Goal: Find contact information: Find contact information

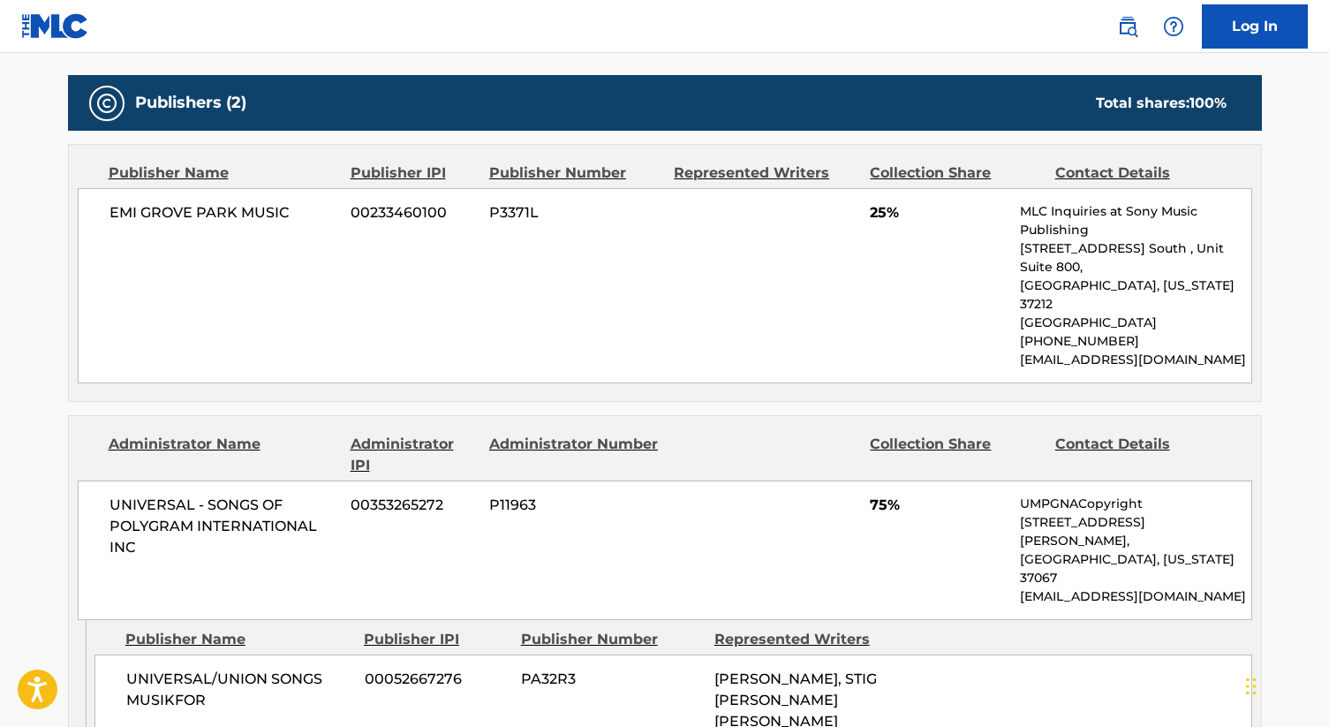
click at [1285, 177] on main "< Back to public search results Copy work link DANCING QUEEN Work Detail Member…" at bounding box center [664, 311] width 1329 height 2344
click at [1305, 129] on main "< Back to public search results Copy work link DANCING QUEEN Work Detail Member…" at bounding box center [664, 311] width 1329 height 2344
drag, startPoint x: 1181, startPoint y: 333, endPoint x: 1017, endPoint y: 320, distance: 164.7
click at [1017, 320] on div "EMI GROVE PARK MUSIC 00233460100 P3371L 25% MLC Inquiries at Sony Music Publish…" at bounding box center [665, 285] width 1174 height 195
copy p "[EMAIL_ADDRESS][DOMAIN_NAME]"
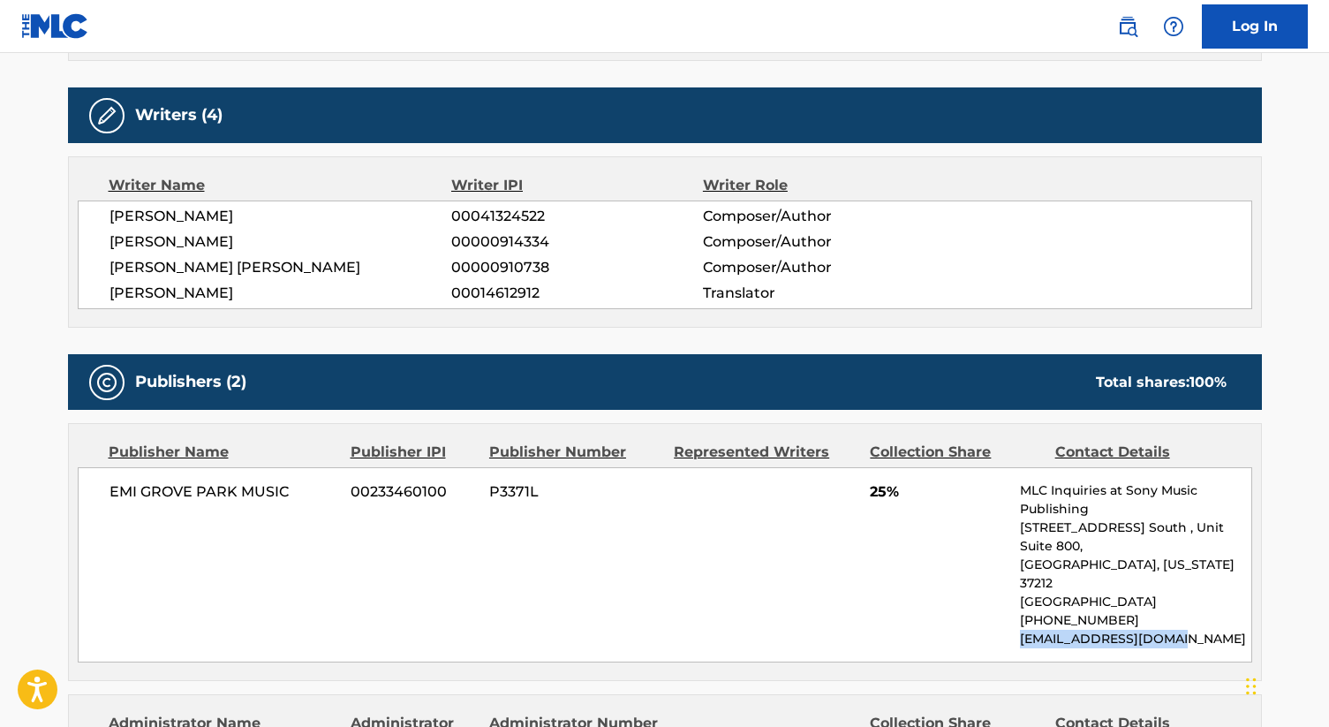
scroll to position [649, 0]
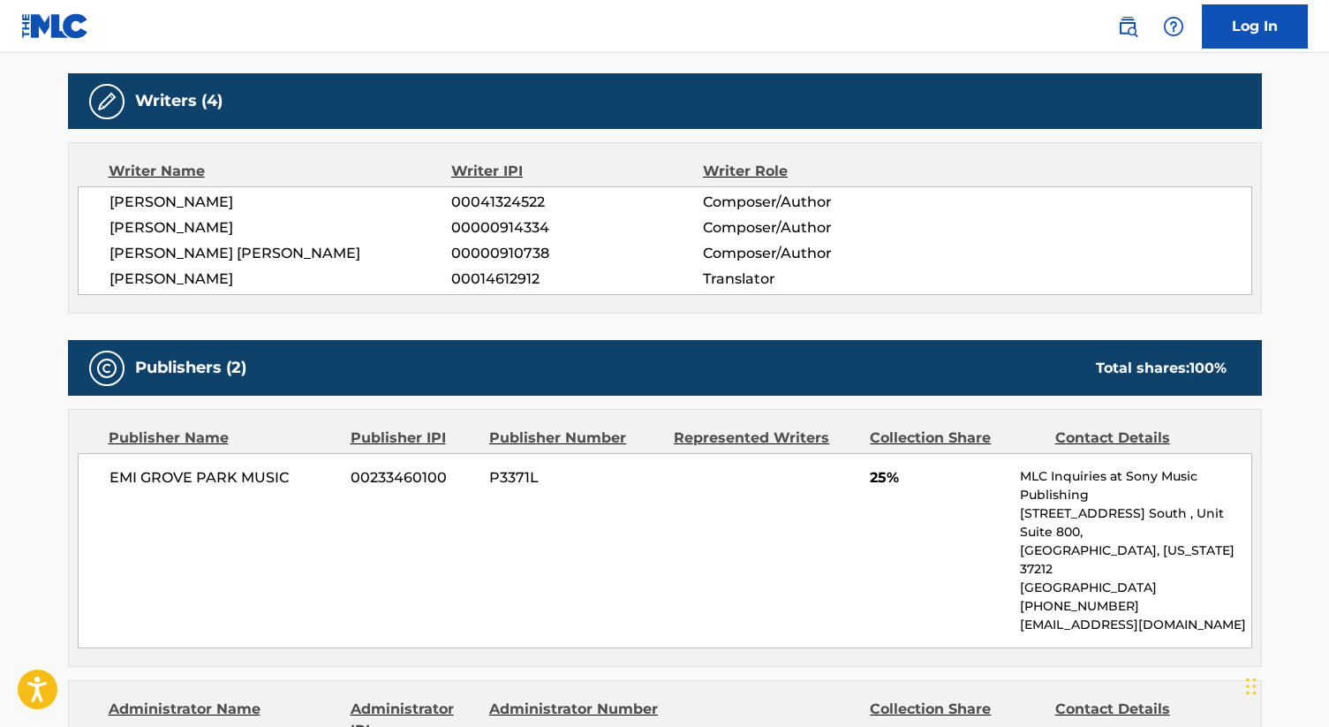
click at [840, 366] on div "Publishers (2) Total shares: 100 %" at bounding box center [665, 368] width 1194 height 56
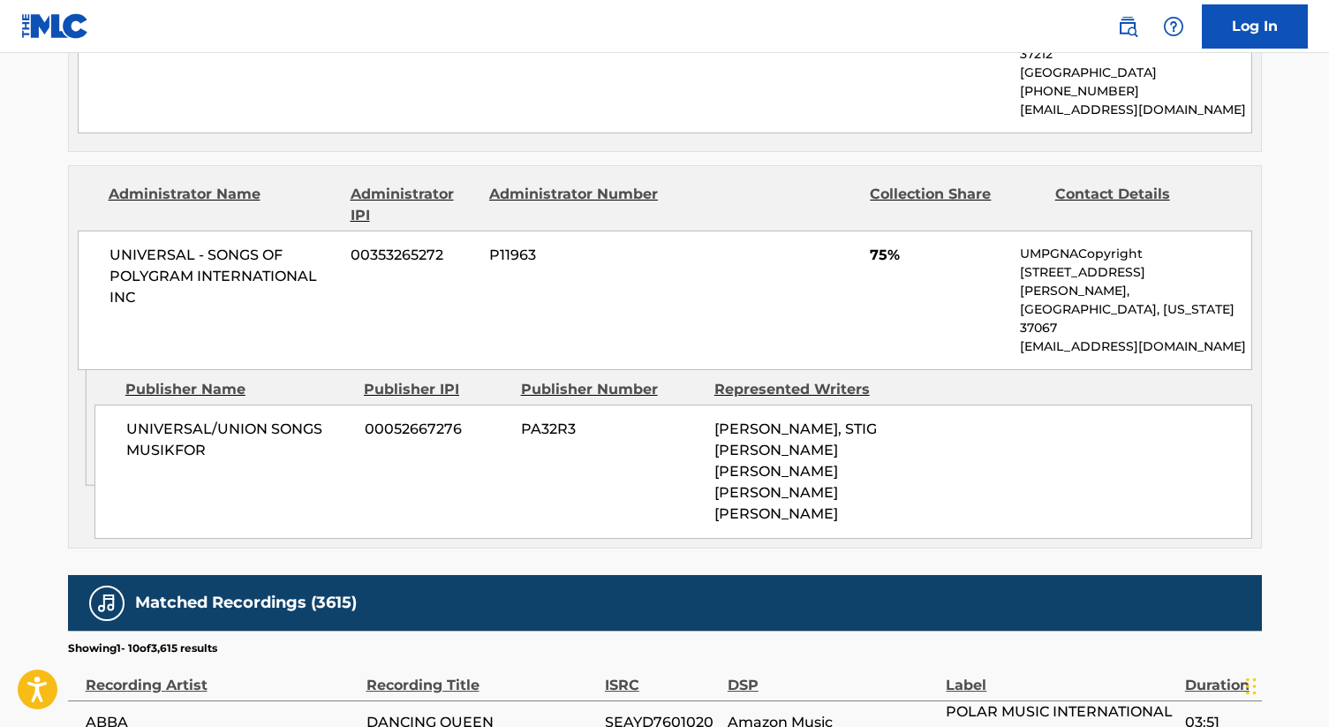
scroll to position [1181, 0]
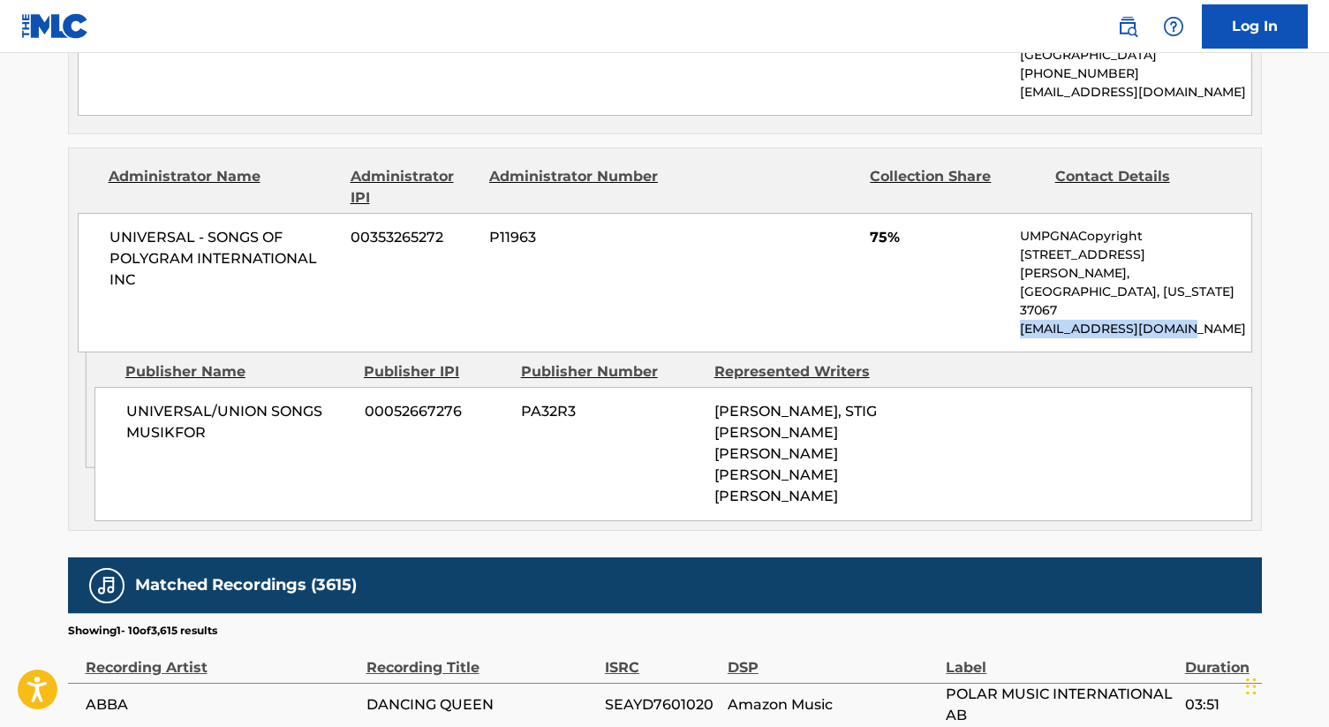
drag, startPoint x: 1194, startPoint y: 251, endPoint x: 1014, endPoint y: 244, distance: 180.2
click at [1014, 244] on div "UNIVERSAL - SONGS OF POLYGRAM INTERNATIONAL INC 00353265272 P11963 75% UMPGNACo…" at bounding box center [665, 282] width 1174 height 139
copy p "[EMAIL_ADDRESS][DOMAIN_NAME]"
click at [57, 191] on div "< Back to public search results Copy work link DANCING QUEEN Work Detail Member…" at bounding box center [665, 52] width 1236 height 2272
